Goal: Task Accomplishment & Management: Manage account settings

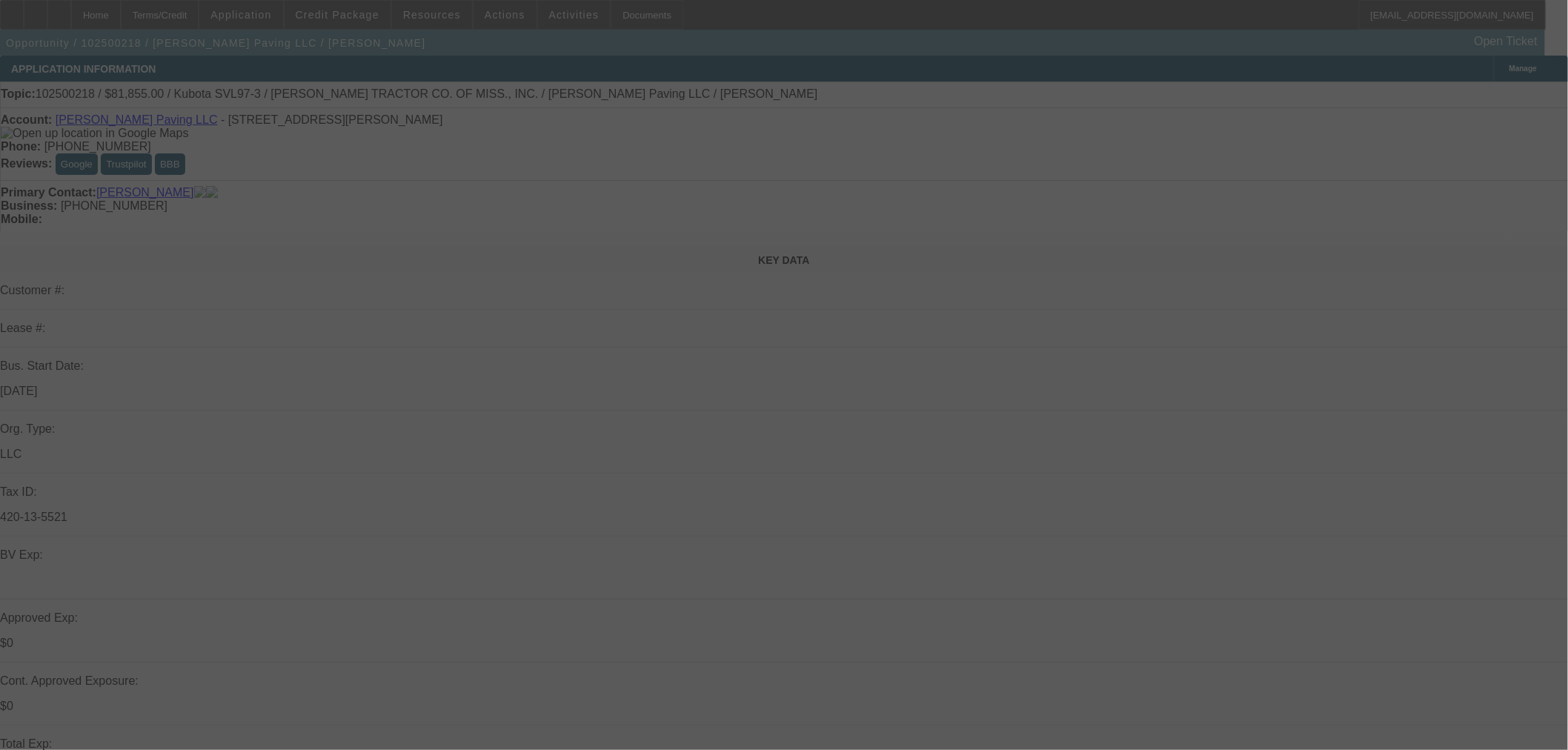
select select "0.15"
select select "2"
select select "0"
select select "6"
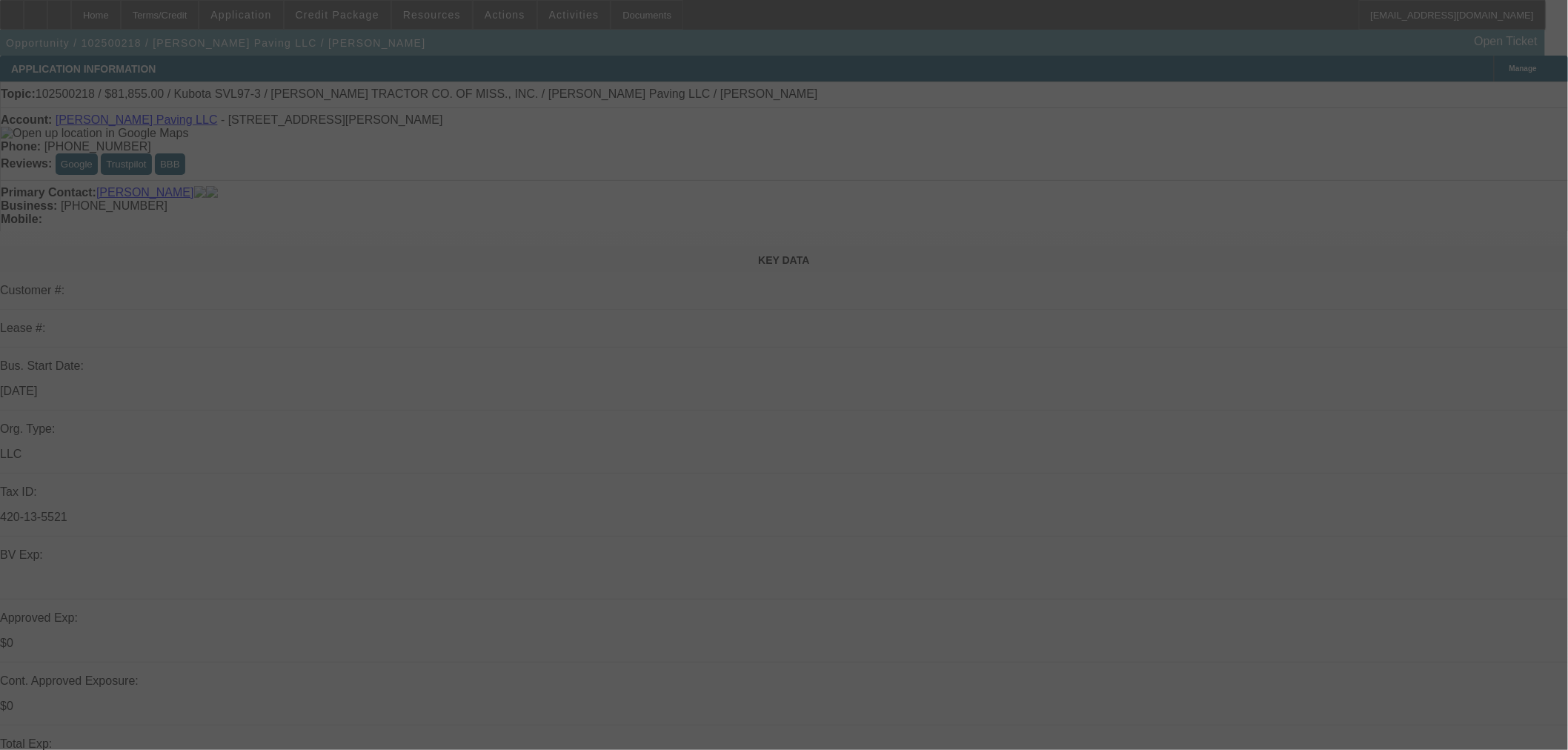
select select "0.15"
select select "2"
select select "0"
select select "6"
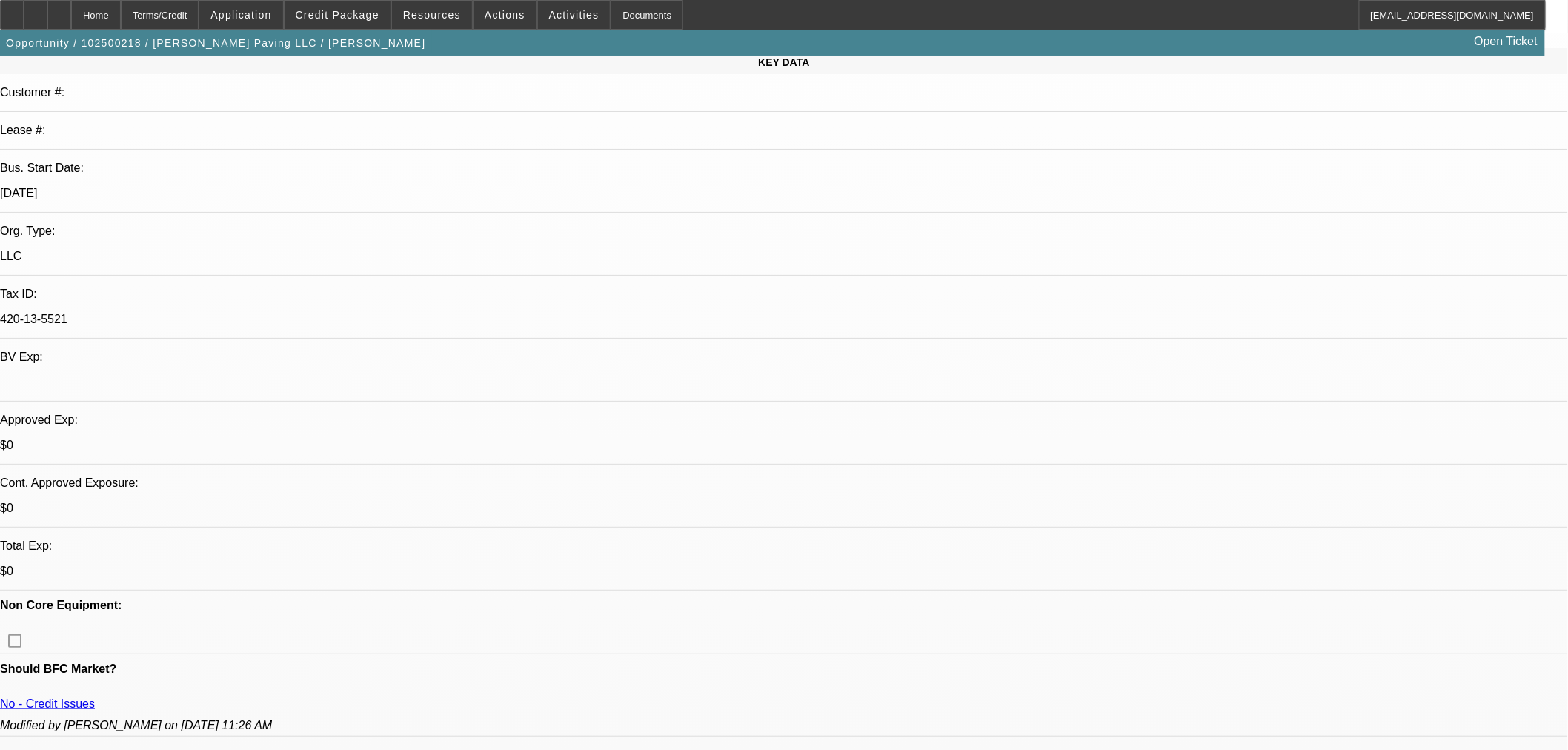
scroll to position [411, 0]
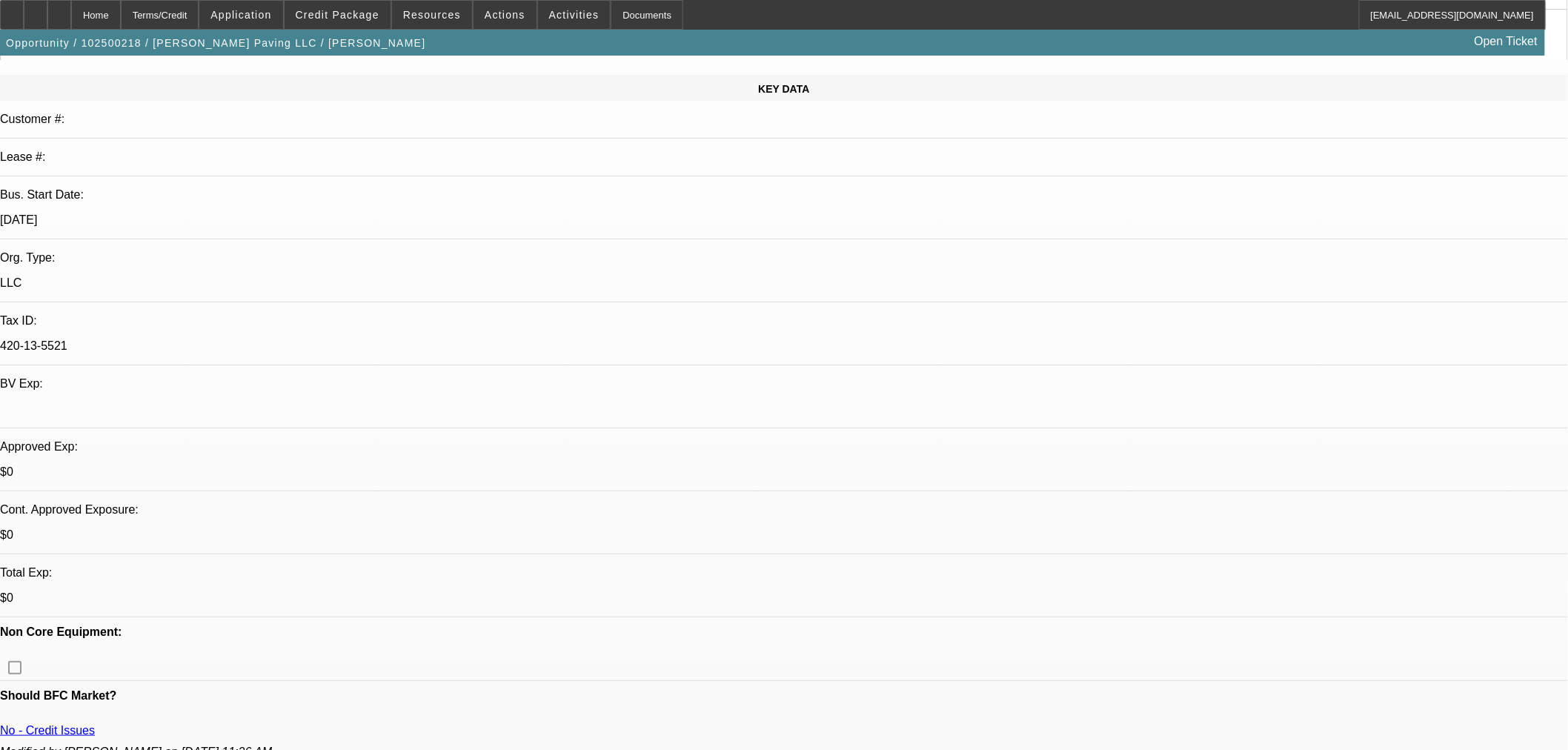
scroll to position [165, 0]
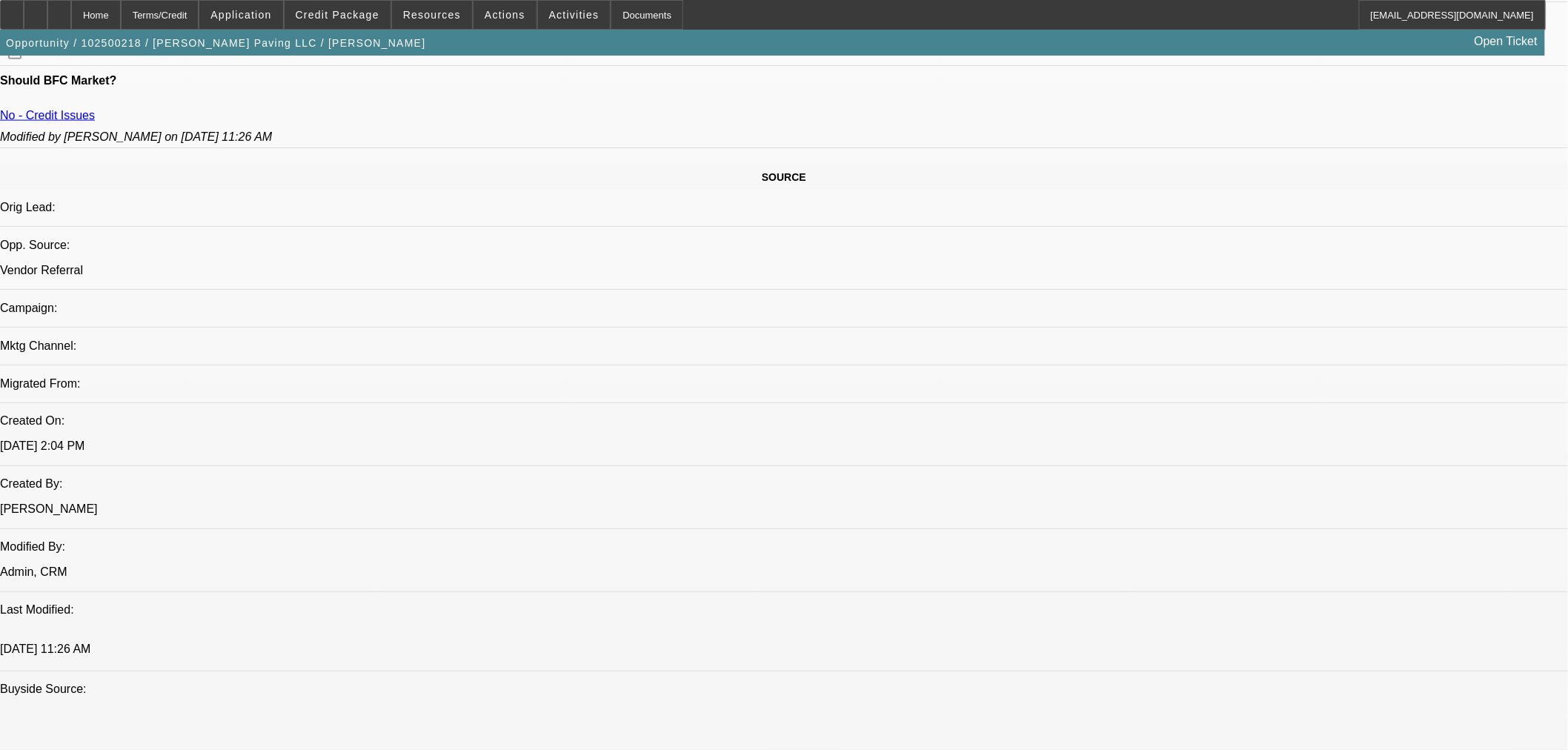
scroll to position [906, 0]
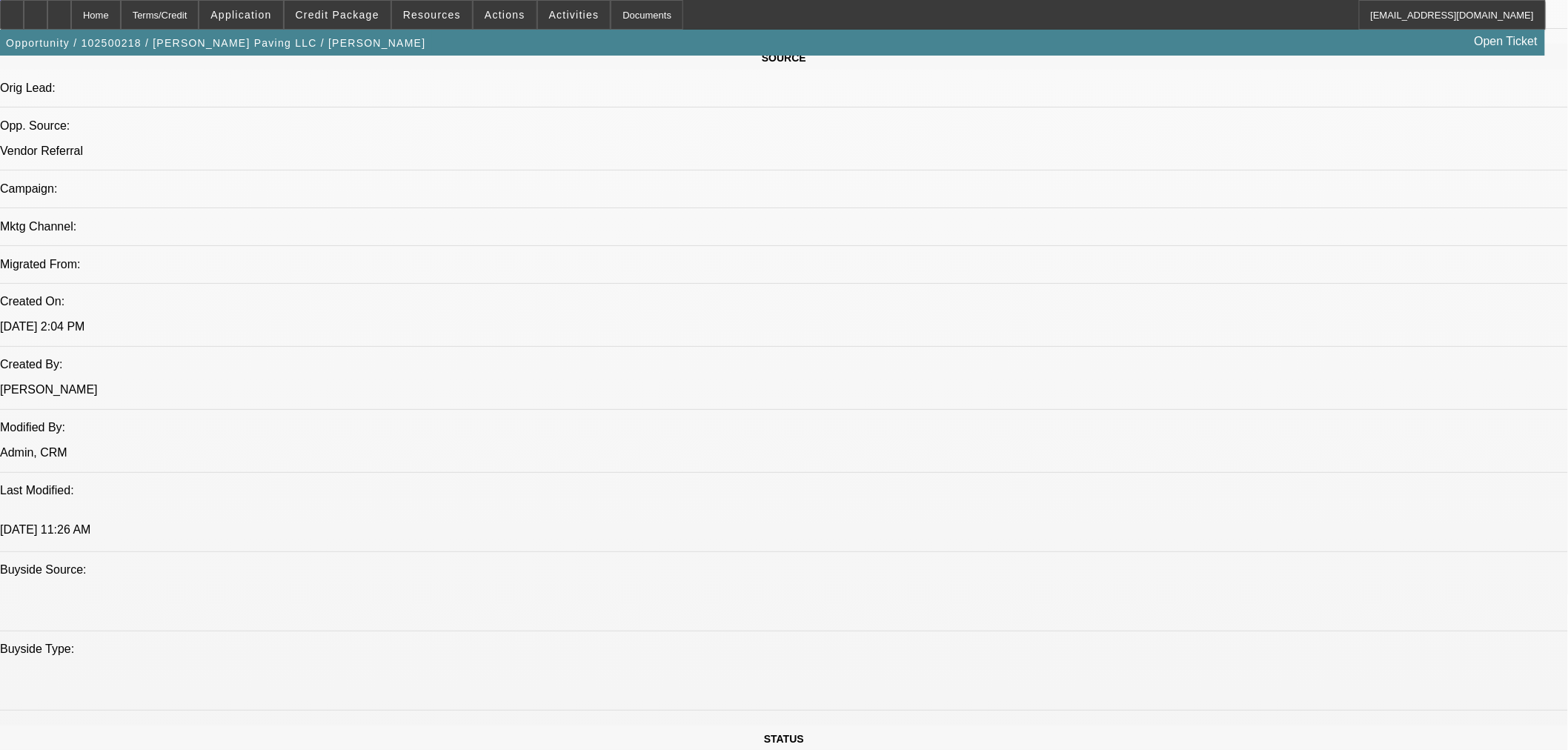
drag, startPoint x: 828, startPoint y: 406, endPoint x: 862, endPoint y: 405, distance: 34.0
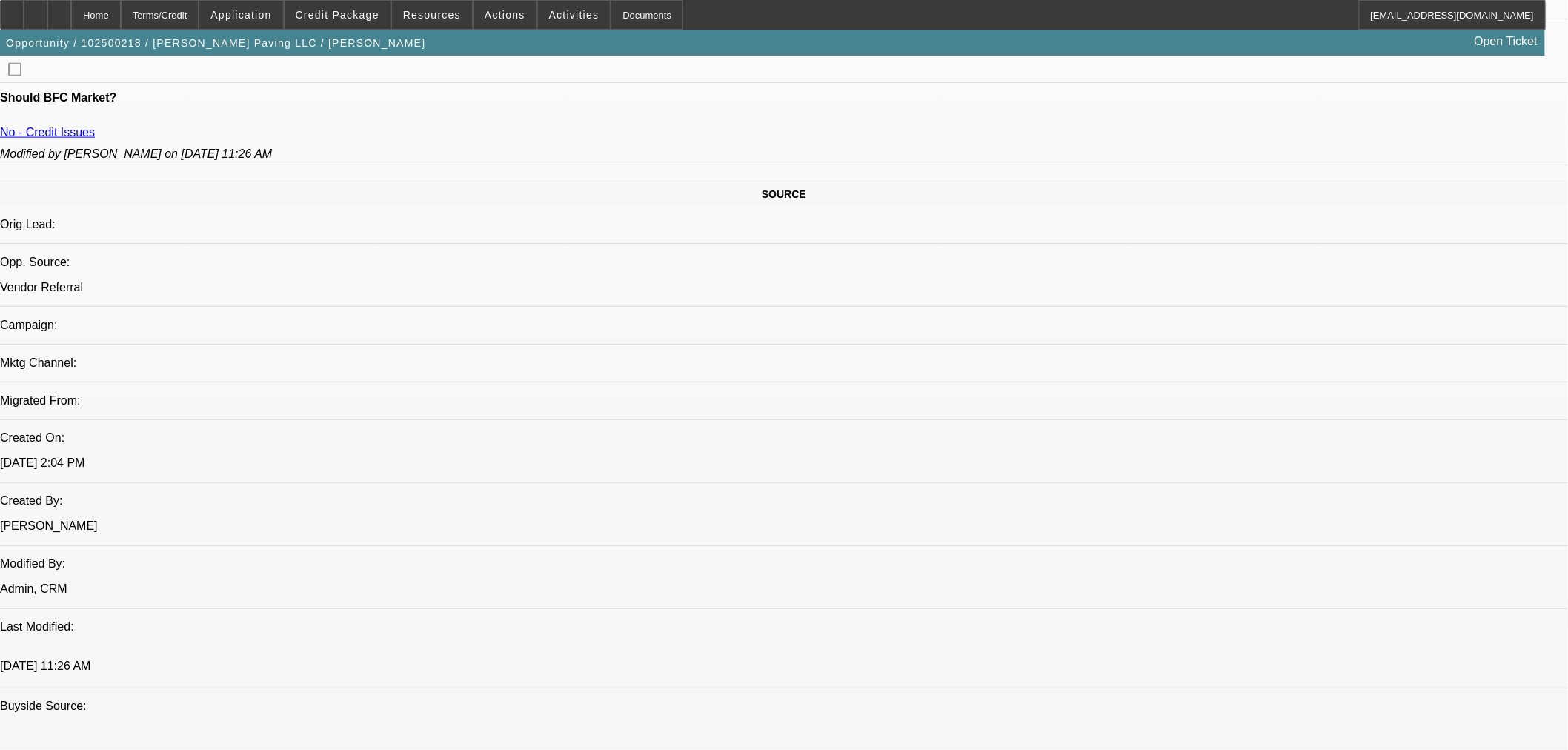
scroll to position [741, 0]
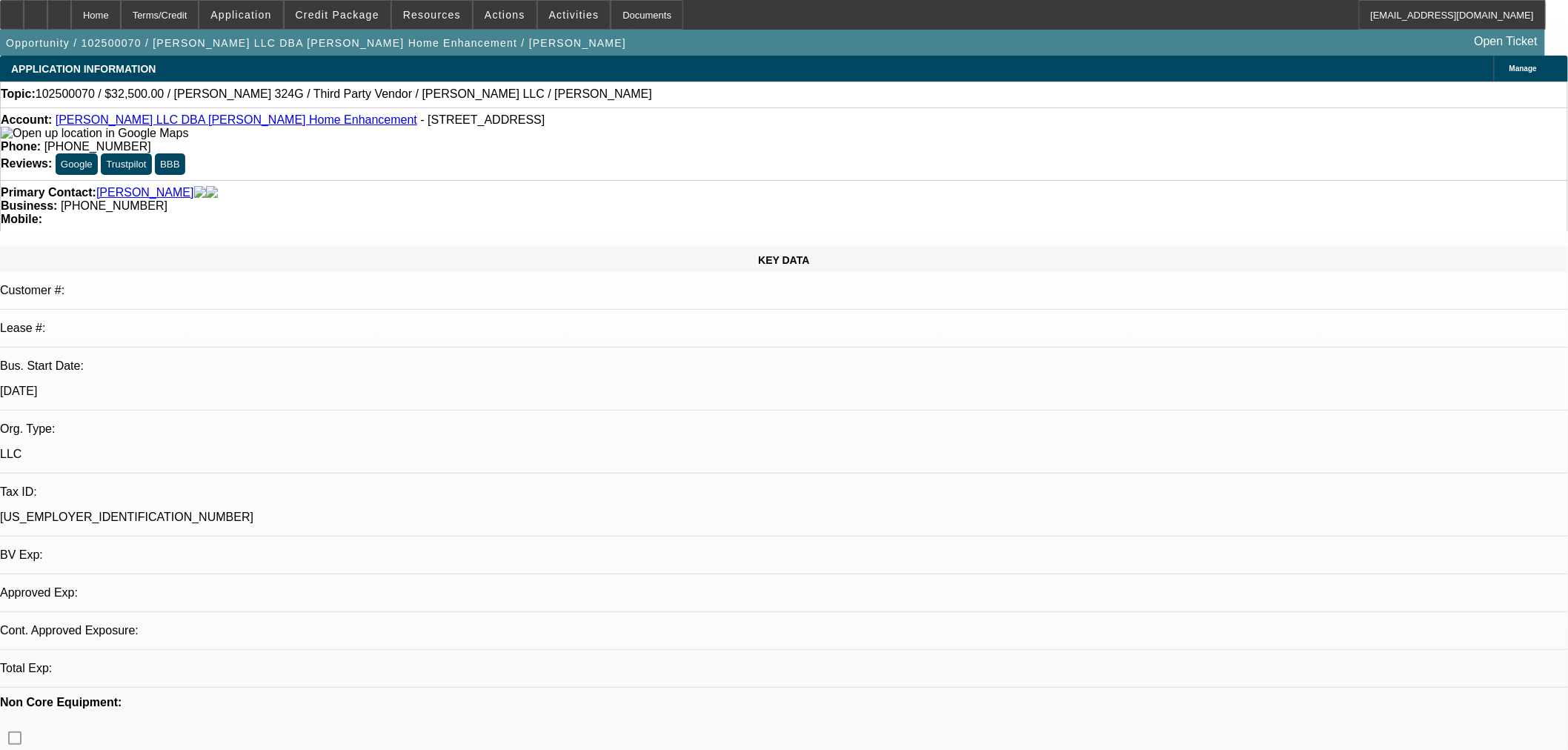
select select "0"
select select "3"
select select "0"
select select "6"
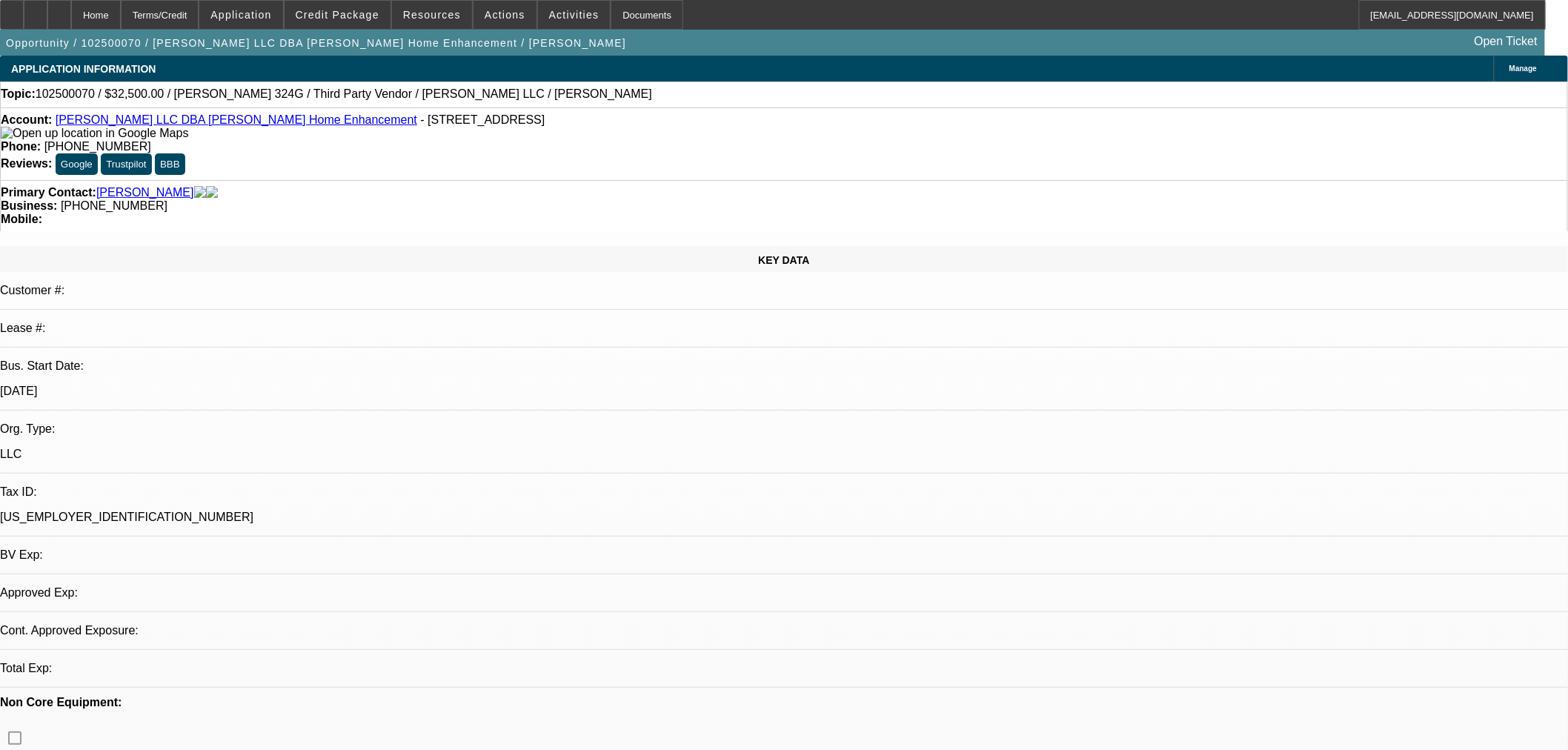
select select "0"
select select "6"
select select "0"
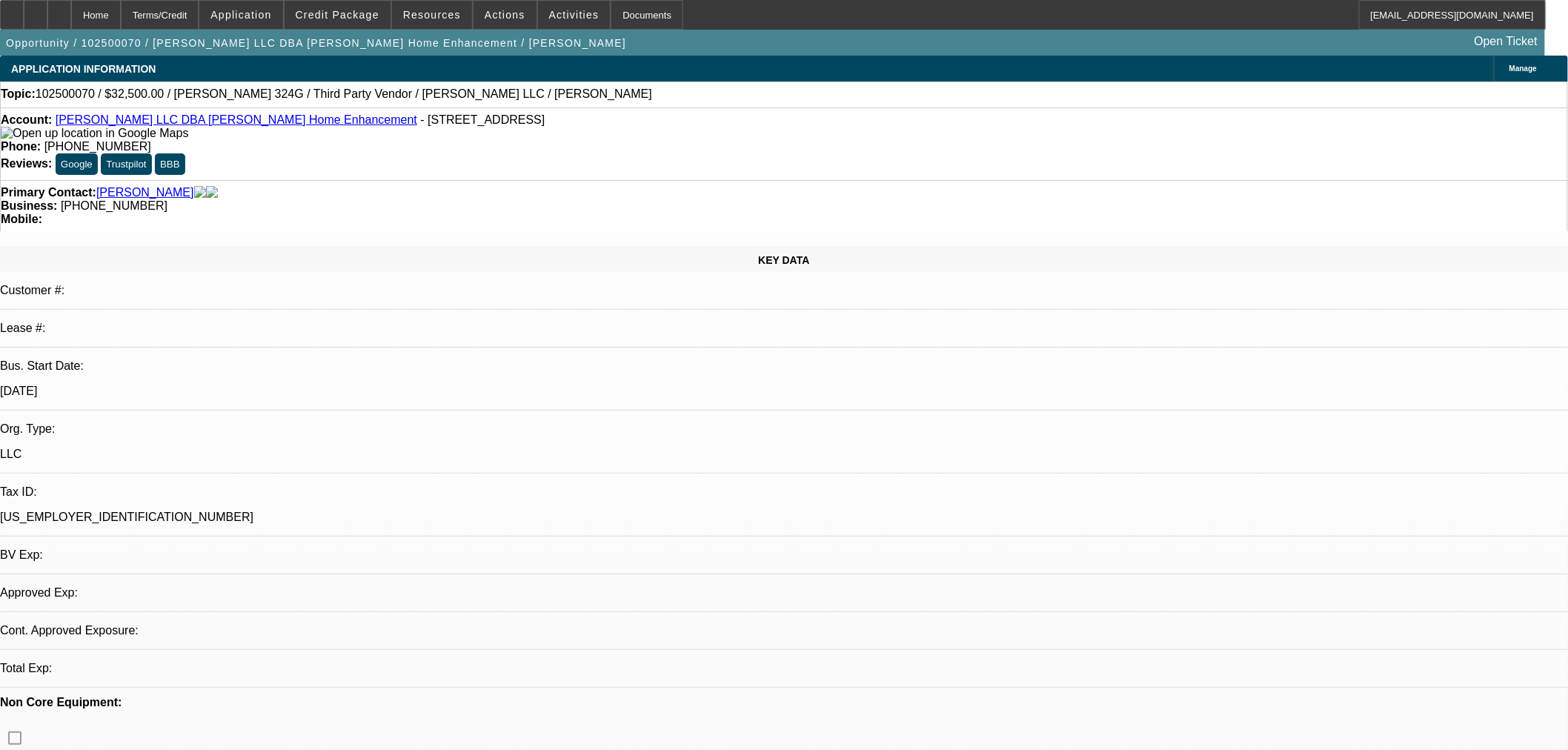
select select "0"
select select "6"
select select "0"
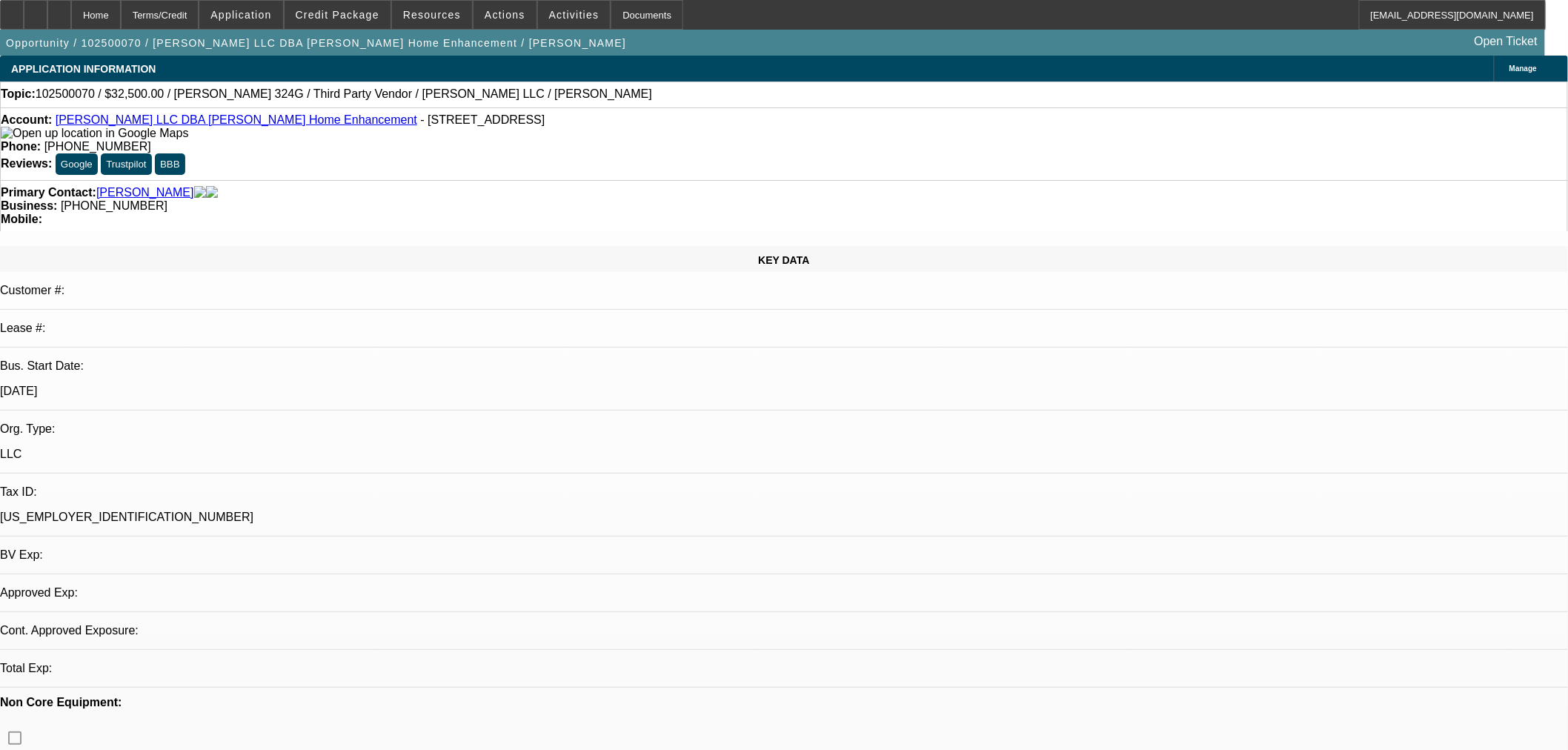
select select "0"
select select "6"
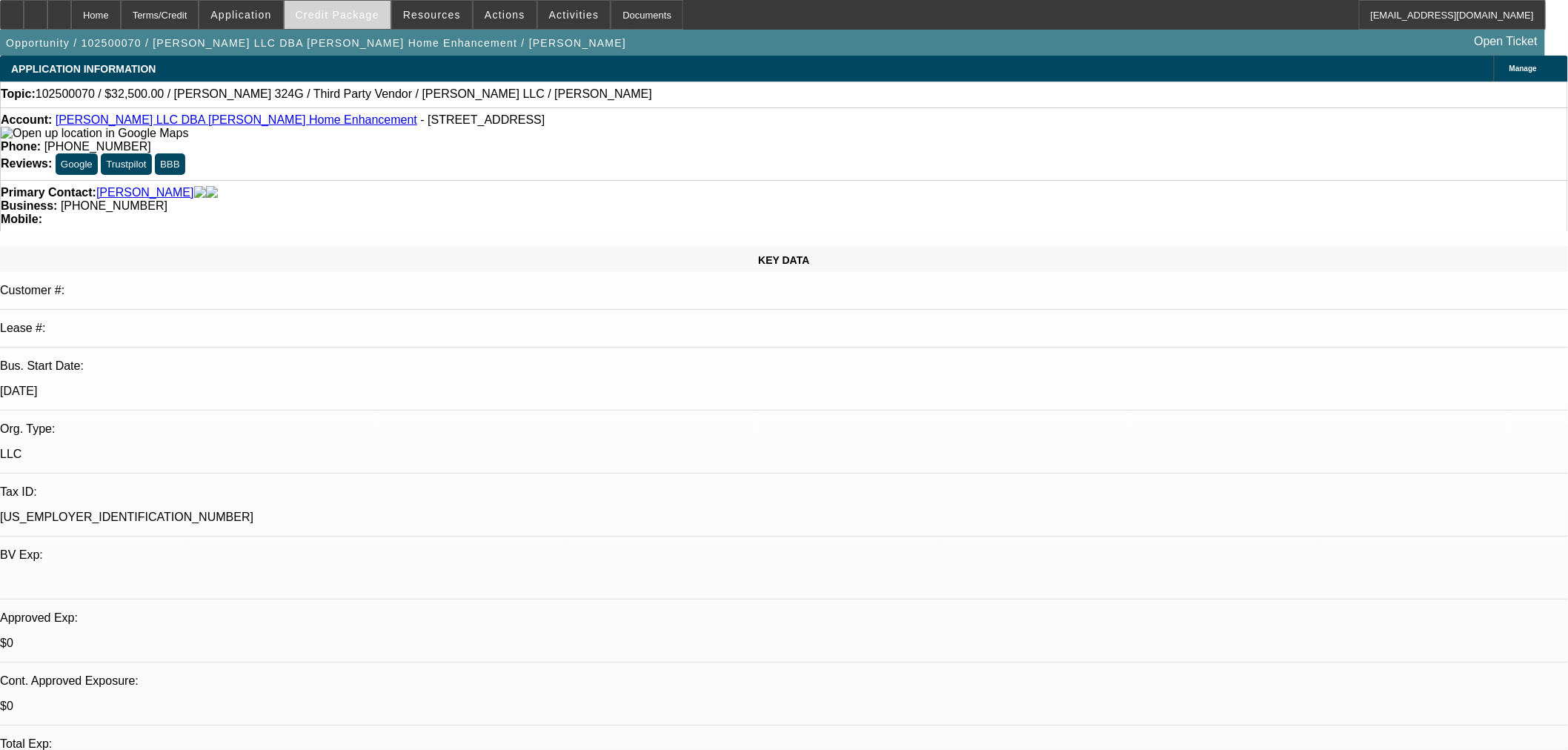
click at [350, 23] on span at bounding box center [337, 15] width 106 height 35
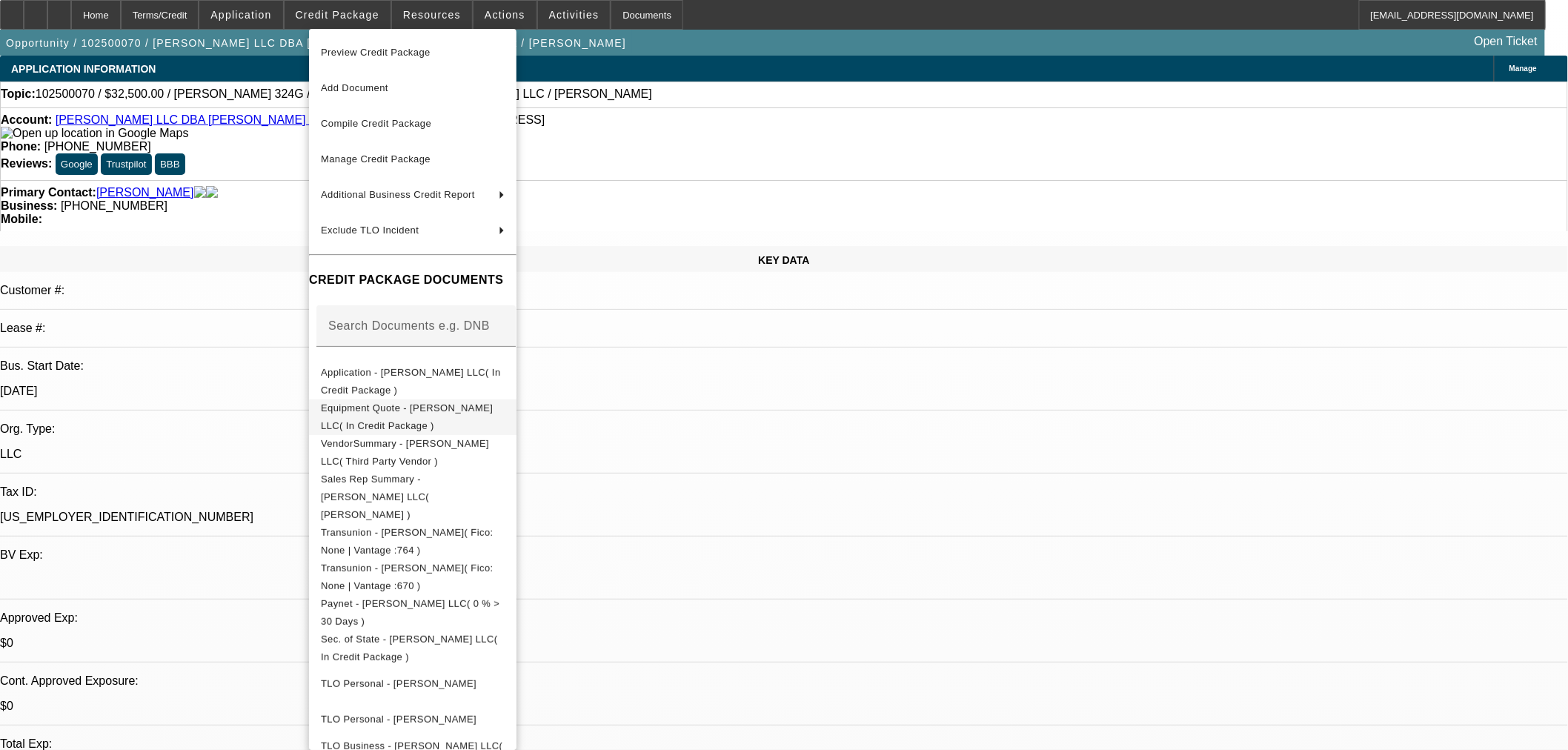
drag, startPoint x: 435, startPoint y: 390, endPoint x: 435, endPoint y: 410, distance: 20.0
click at [435, 410] on div "Preview Credit Package Add Document Compile Credit Package Manage Credit Packag…" at bounding box center [412, 475] width 207 height 893
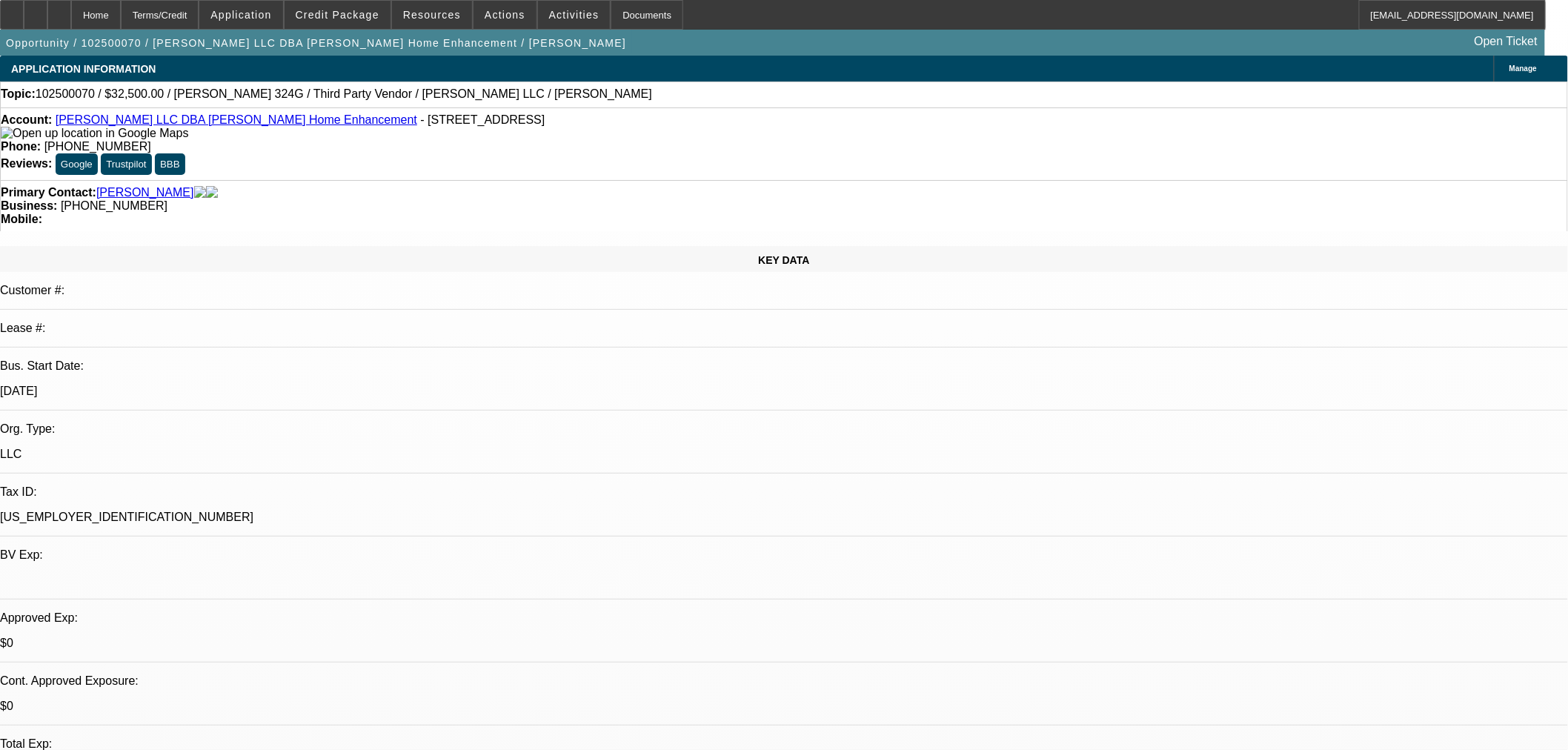
click at [435, 410] on div "Preview Credit Package Add Document Compile Credit Package Manage Credit Packag…" at bounding box center [412, 390] width 207 height 721
click at [369, 25] on span at bounding box center [337, 15] width 106 height 35
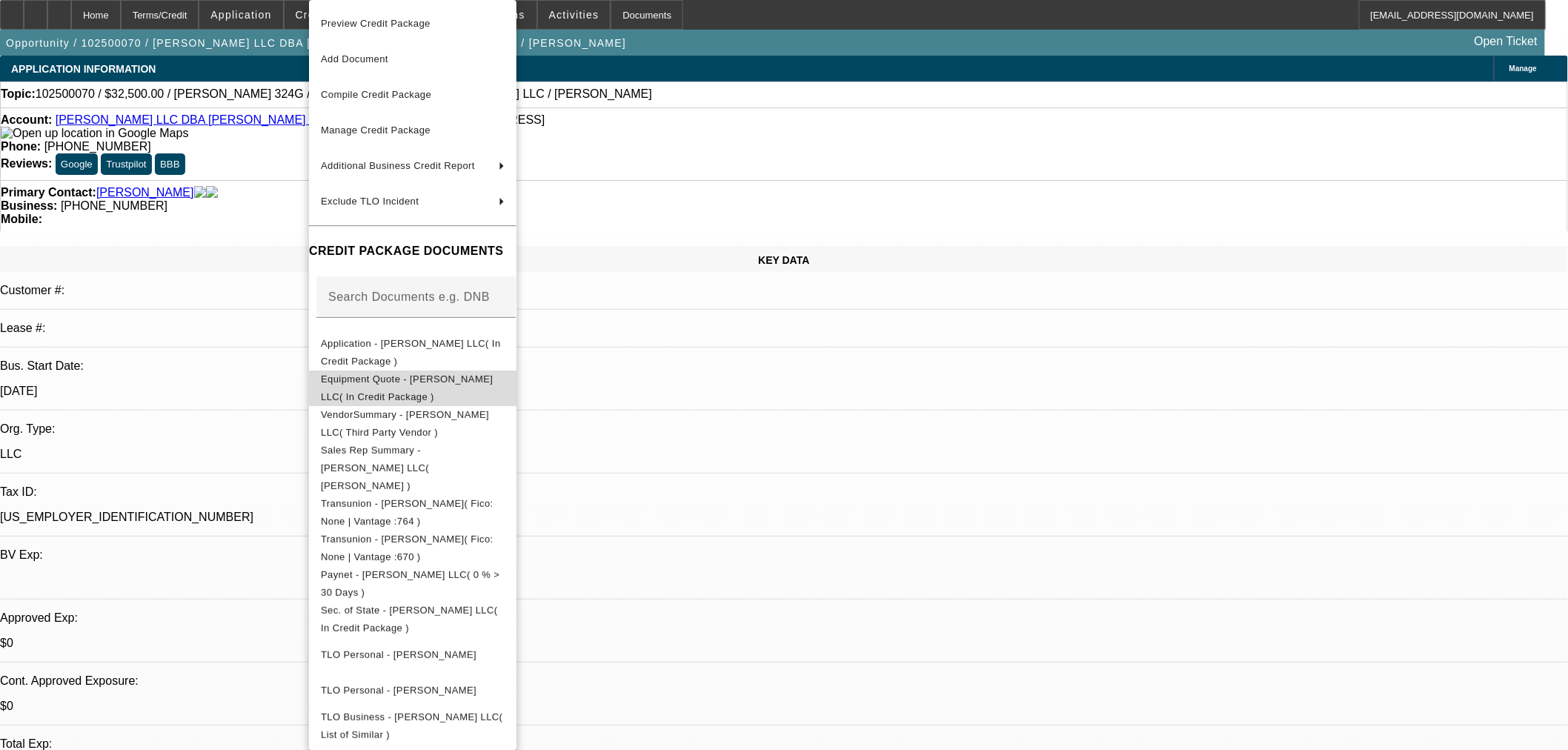
click at [410, 371] on button "Equipment Quote - CJ Walker LLC( In Credit Package )" at bounding box center [412, 389] width 207 height 35
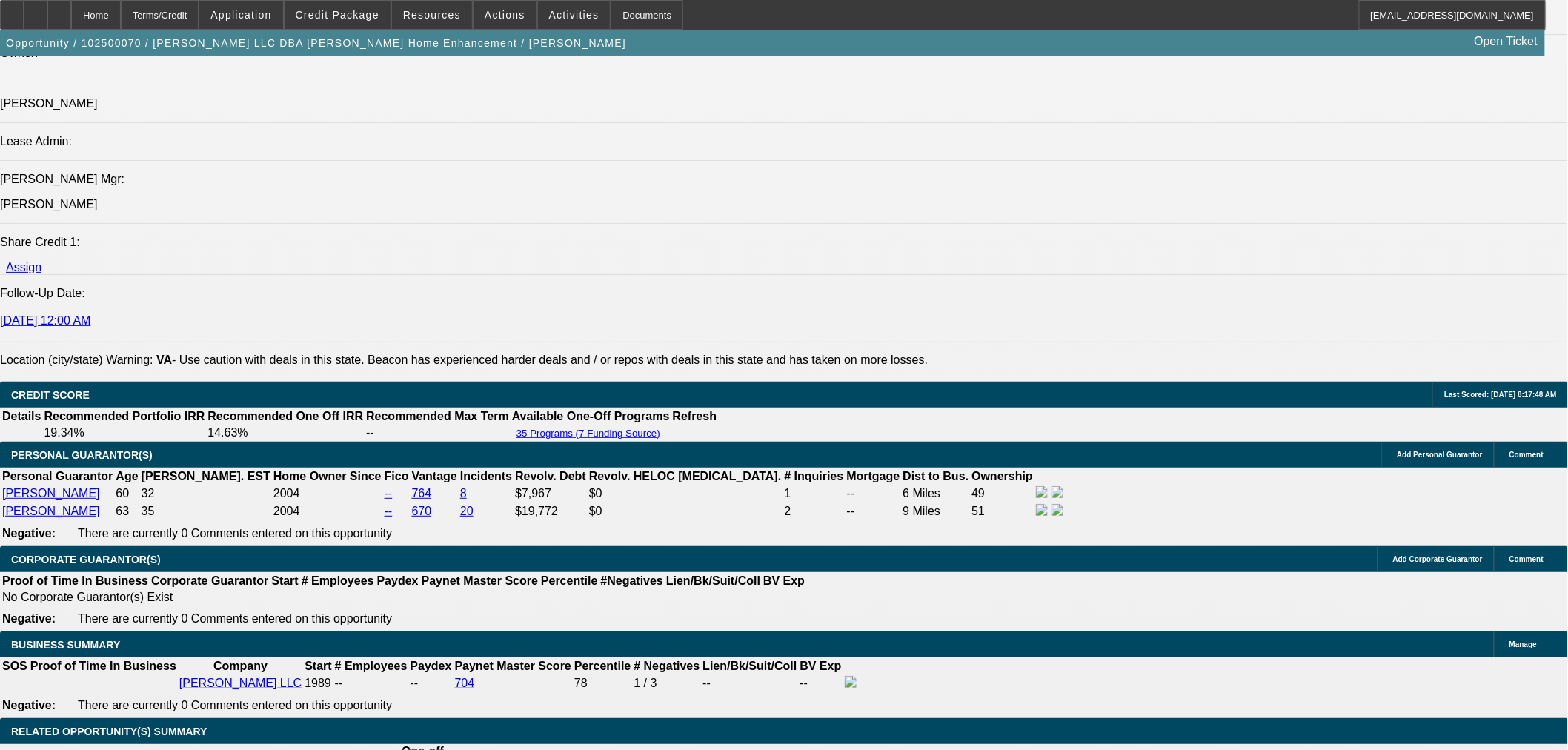
scroll to position [2058, 0]
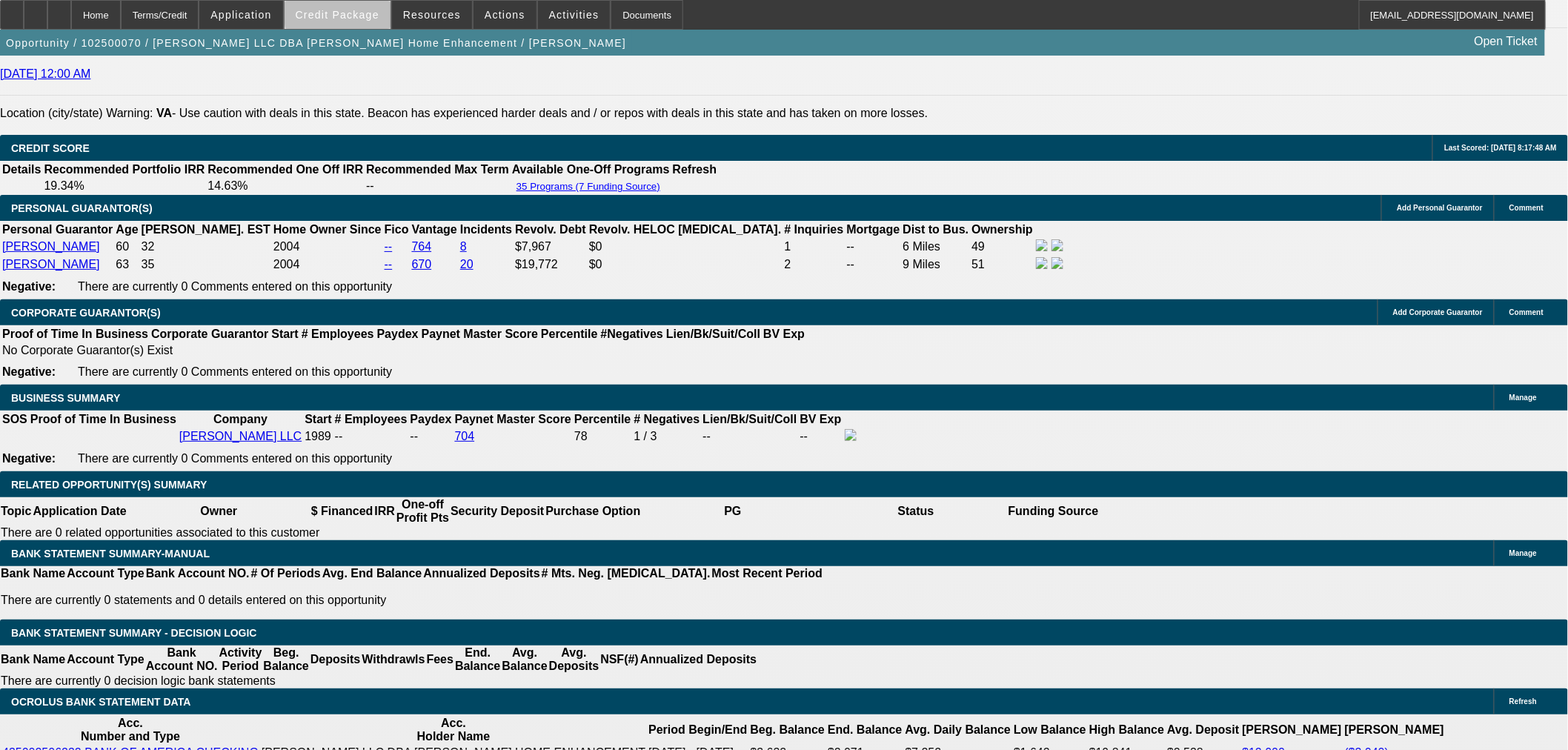
click at [380, 14] on span "Credit Package" at bounding box center [338, 15] width 84 height 12
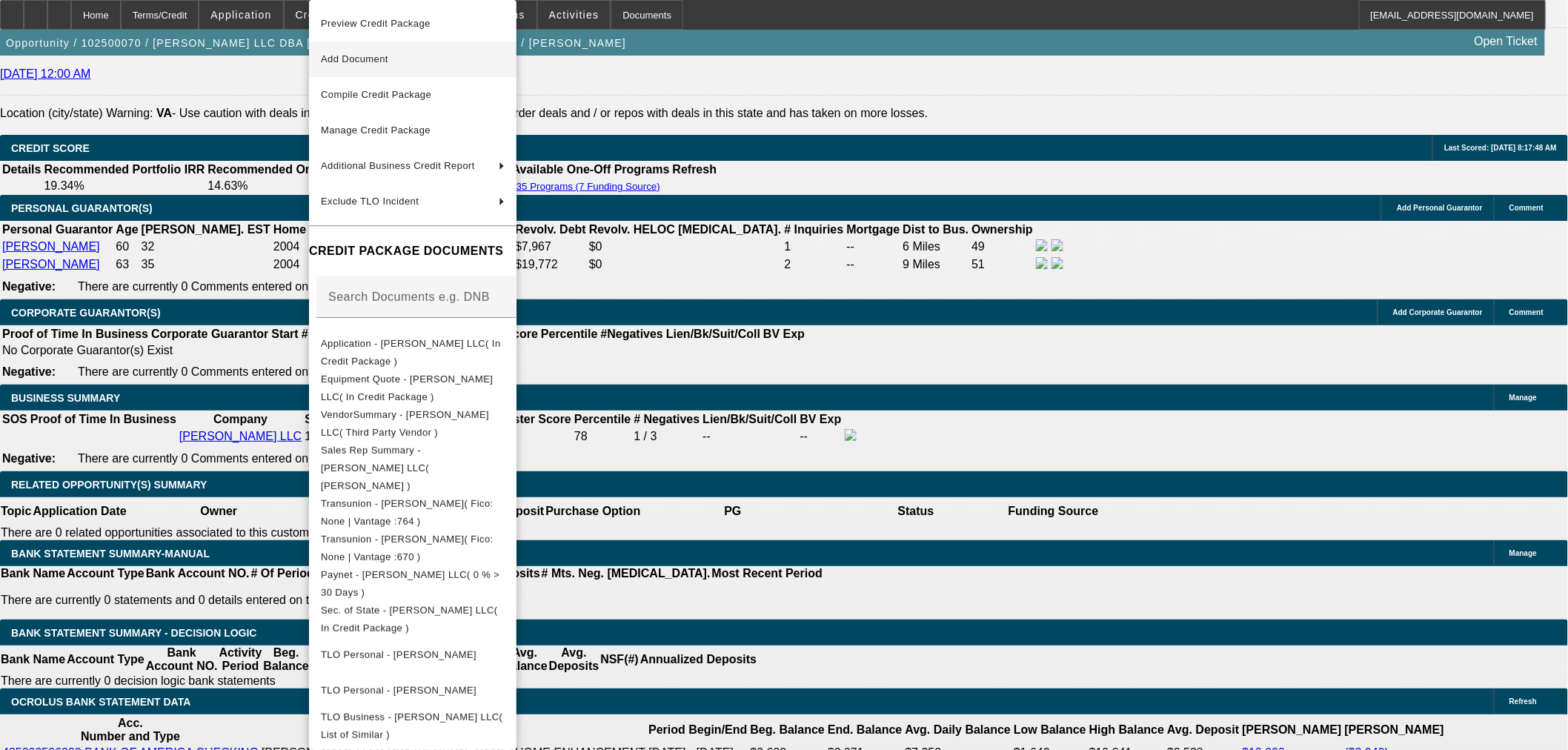
click at [403, 67] on span "Add Document" at bounding box center [413, 60] width 184 height 18
